Goal: Information Seeking & Learning: Learn about a topic

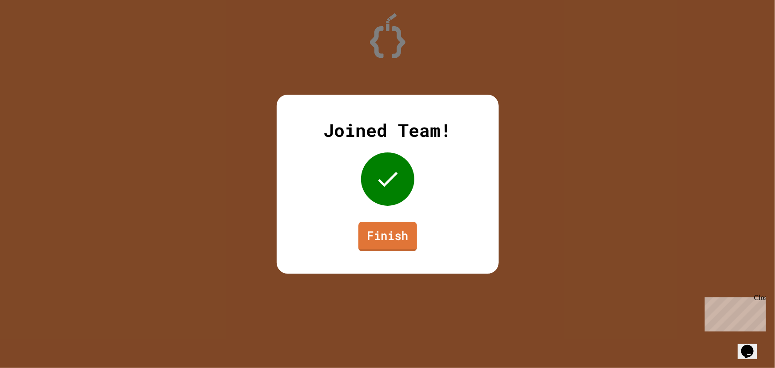
click at [381, 231] on link "Finish" at bounding box center [387, 236] width 59 height 29
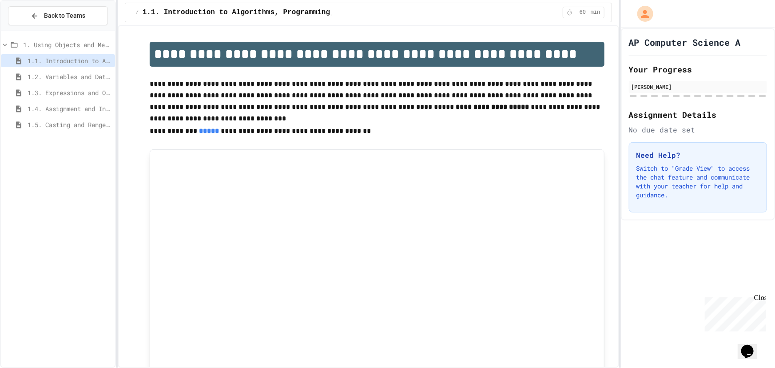
click at [66, 124] on span "1.5. Casting and Ranges of Values" at bounding box center [70, 124] width 84 height 9
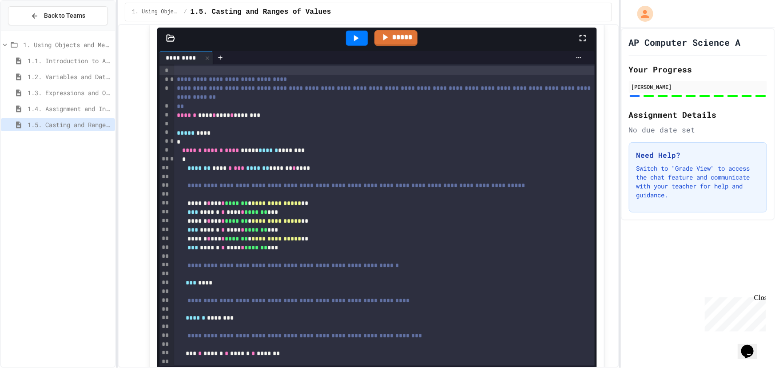
scroll to position [3917, 0]
